Goal: Task Accomplishment & Management: Manage account settings

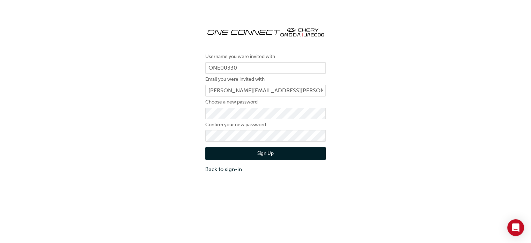
click at [225, 150] on button "Sign Up" at bounding box center [265, 153] width 121 height 13
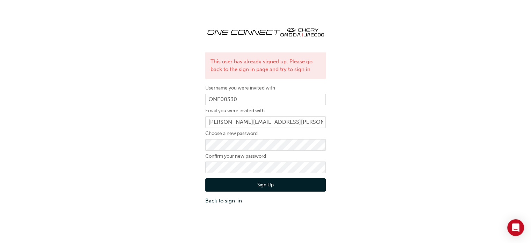
click at [276, 136] on label "Choose a new password" at bounding box center [265, 133] width 121 height 8
click at [382, 133] on div "This user has already signed up. Please go back to the sign in page and try to …" at bounding box center [265, 113] width 531 height 194
click at [232, 199] on link "Back to sign-in" at bounding box center [265, 201] width 121 height 8
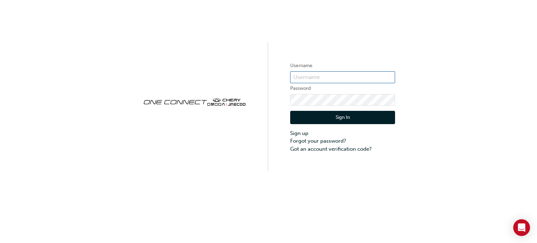
type input "ONE00330"
click at [331, 76] on input "ONE00330" at bounding box center [342, 77] width 105 height 12
click at [303, 113] on button "Sign In" at bounding box center [342, 117] width 105 height 13
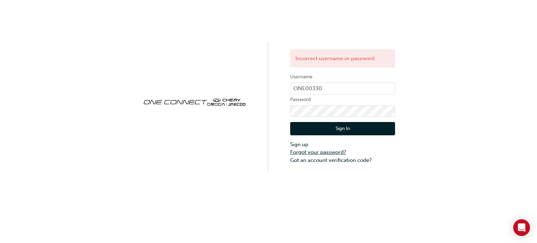
click at [334, 150] on link "Forgot your password?" at bounding box center [342, 152] width 105 height 8
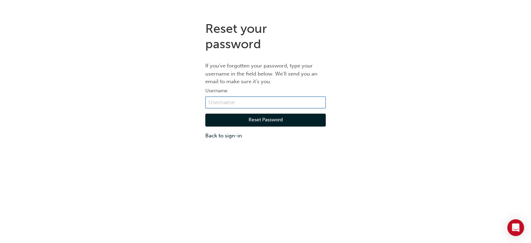
click at [252, 106] on input "text" at bounding box center [265, 102] width 121 height 12
type input "[PERSON_NAME][EMAIL_ADDRESS][PERSON_NAME][PERSON_NAME][DOMAIN_NAME]"
click at [248, 127] on div "Reset Password Back to sign-in" at bounding box center [265, 123] width 121 height 31
click at [261, 119] on button "Reset Password" at bounding box center [265, 120] width 121 height 13
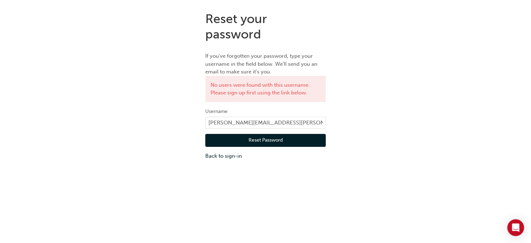
scroll to position [15, 0]
